Goal: Navigation & Orientation: Find specific page/section

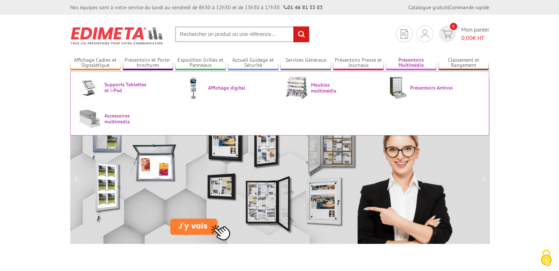
click at [408, 61] on link "Présentoirs Multimédia" at bounding box center [411, 63] width 51 height 12
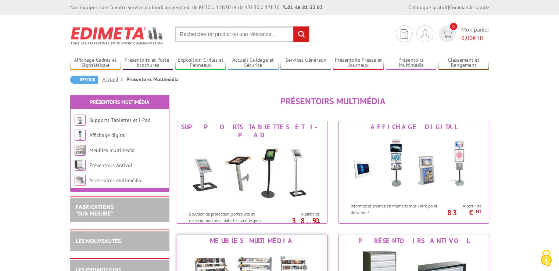
scroll to position [37, 0]
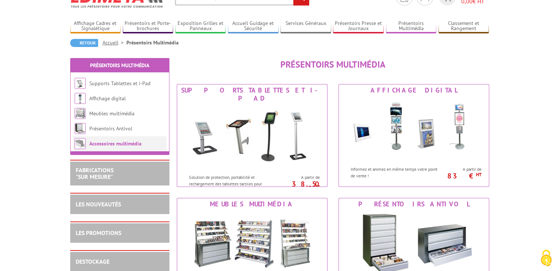
click at [127, 143] on link "Accessoires multimédia" at bounding box center [115, 143] width 52 height 7
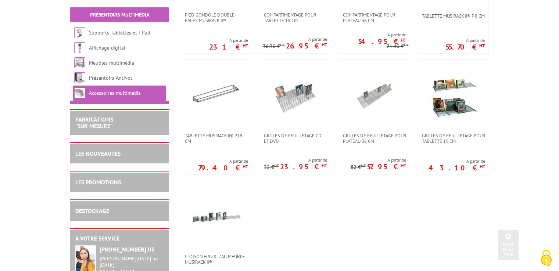
scroll to position [441, 0]
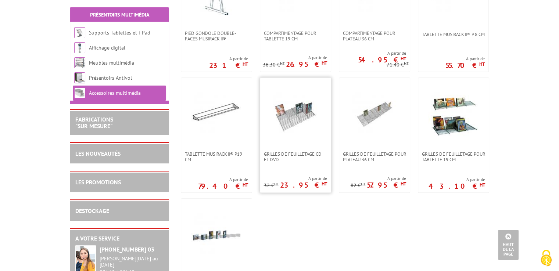
click at [296, 127] on img at bounding box center [295, 114] width 51 height 51
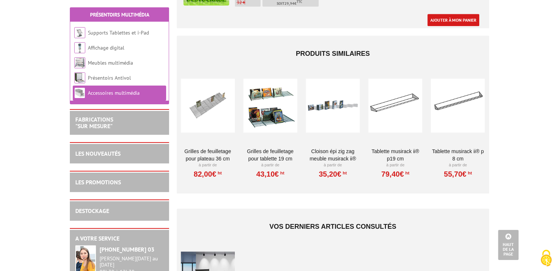
scroll to position [441, 0]
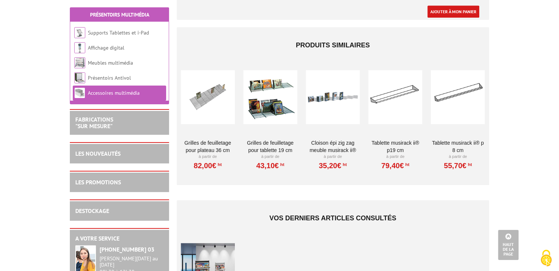
click at [269, 110] on div at bounding box center [270, 96] width 54 height 73
